Goal: Find specific page/section: Find specific page/section

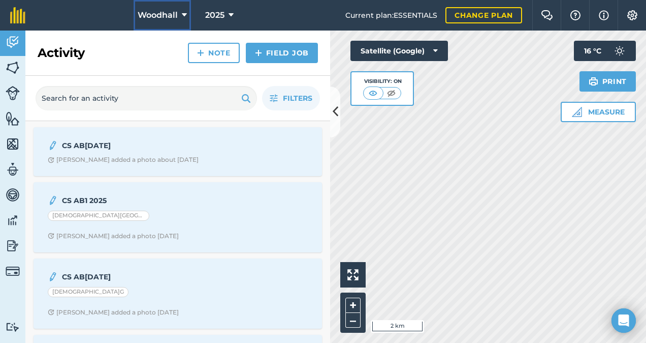
click at [177, 13] on button "Woodhall" at bounding box center [162, 15] width 57 height 30
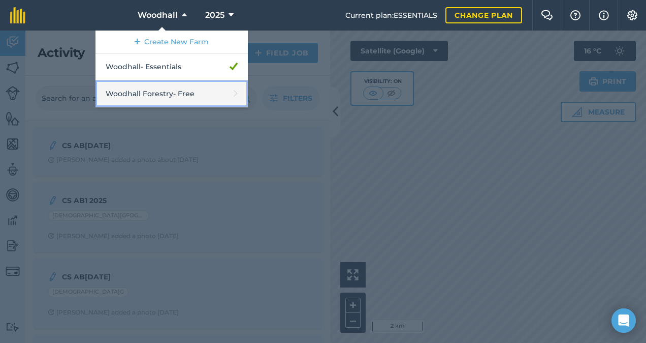
click at [172, 92] on link "Woodhall Forestry - Free" at bounding box center [172, 93] width 152 height 27
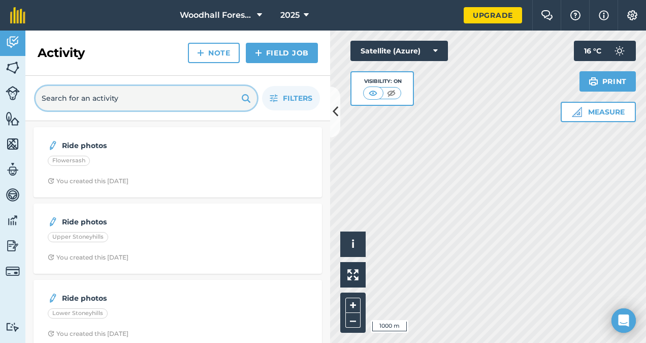
click at [165, 89] on input "text" at bounding box center [147, 98] width 222 height 24
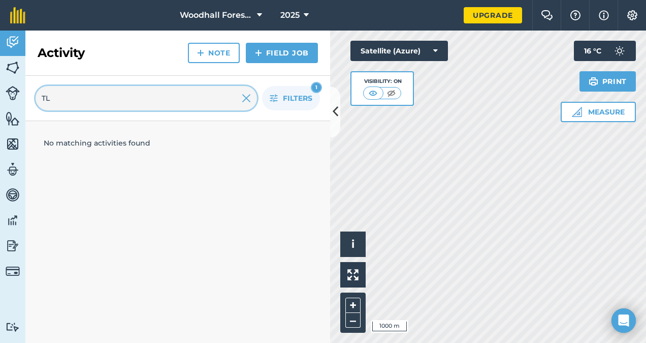
type input "T"
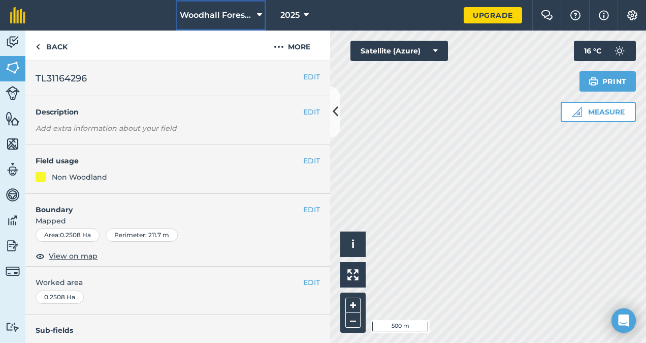
click at [244, 17] on span "Woodhall Forestry" at bounding box center [216, 15] width 73 height 12
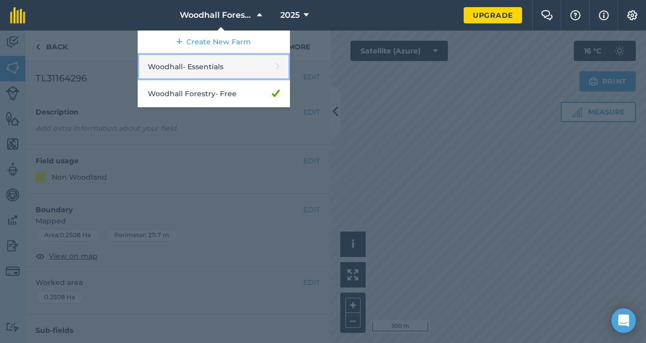
click at [207, 70] on link "Woodhall - Essentials" at bounding box center [214, 66] width 152 height 27
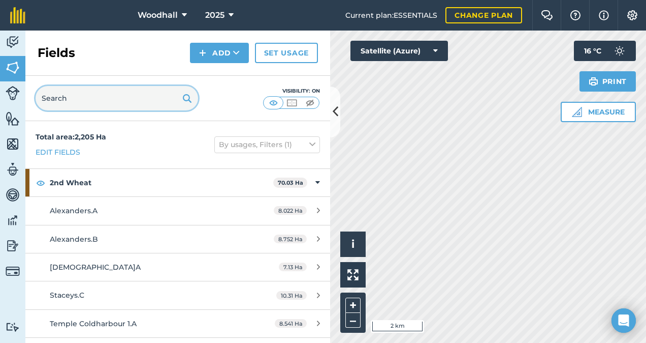
click at [135, 106] on input "text" at bounding box center [117, 98] width 163 height 24
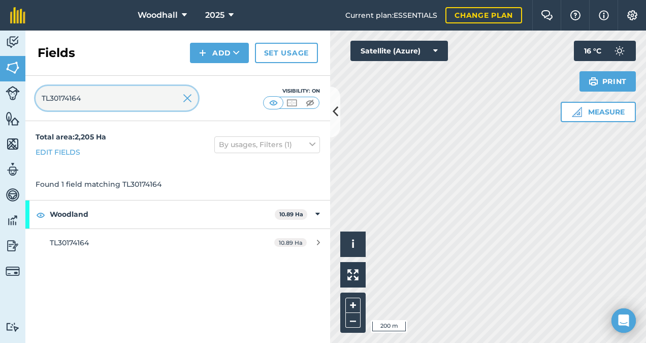
click at [138, 103] on input "TL30174164" at bounding box center [117, 98] width 163 height 24
type input "TL27168444"
